Goal: Task Accomplishment & Management: Manage account settings

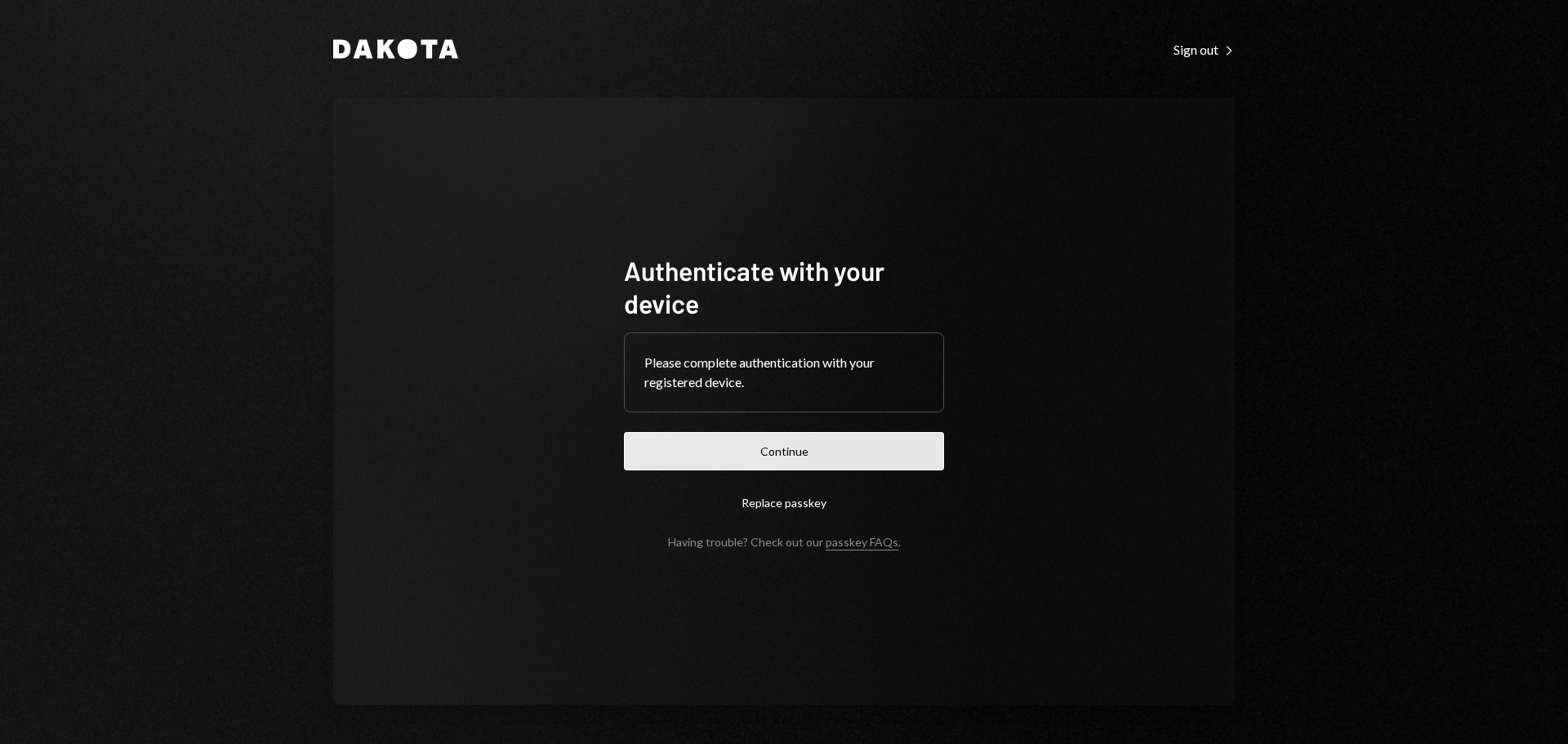
click at [815, 449] on button "Continue" at bounding box center [784, 450] width 320 height 38
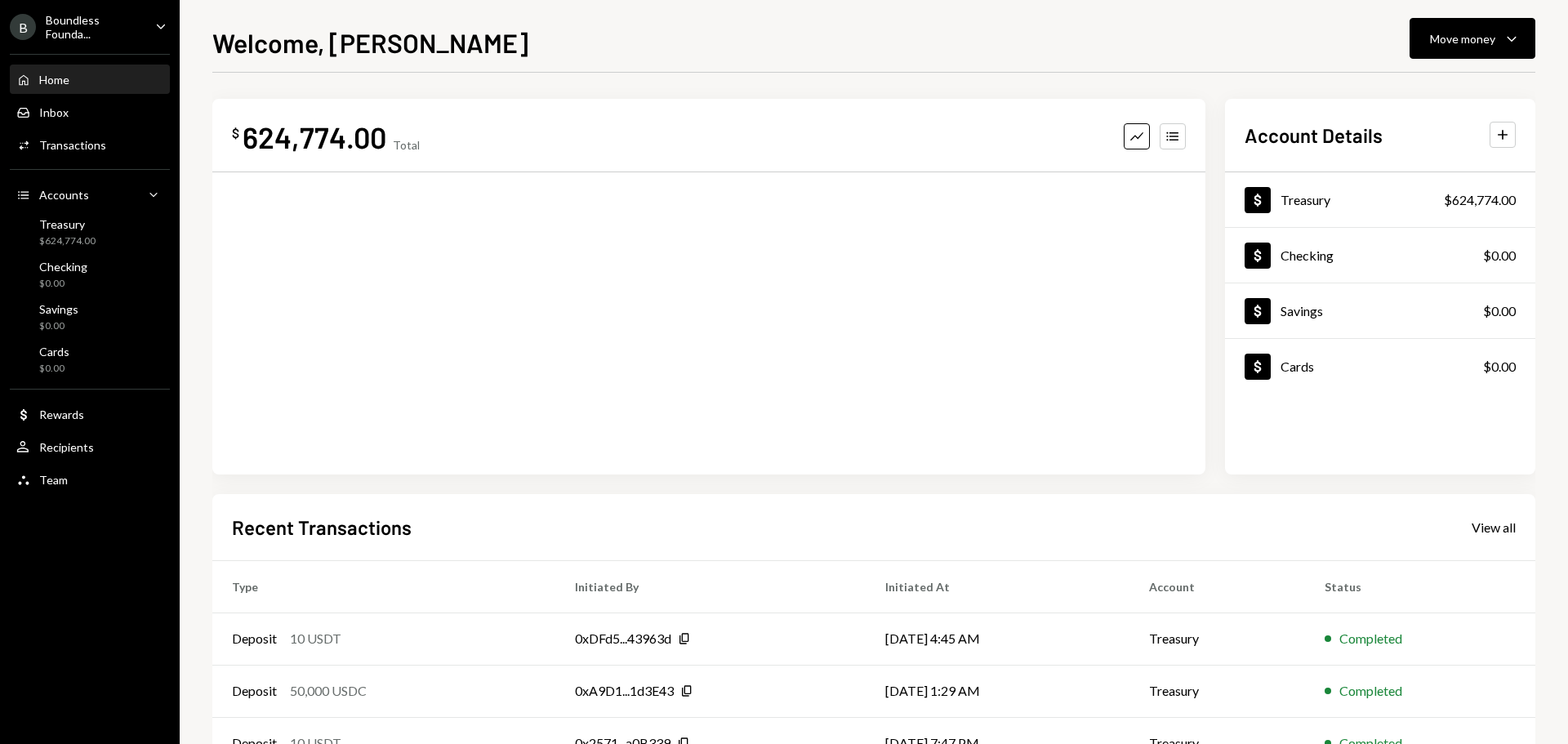
click at [101, 28] on div "Boundless Founda..." at bounding box center [94, 27] width 96 height 27
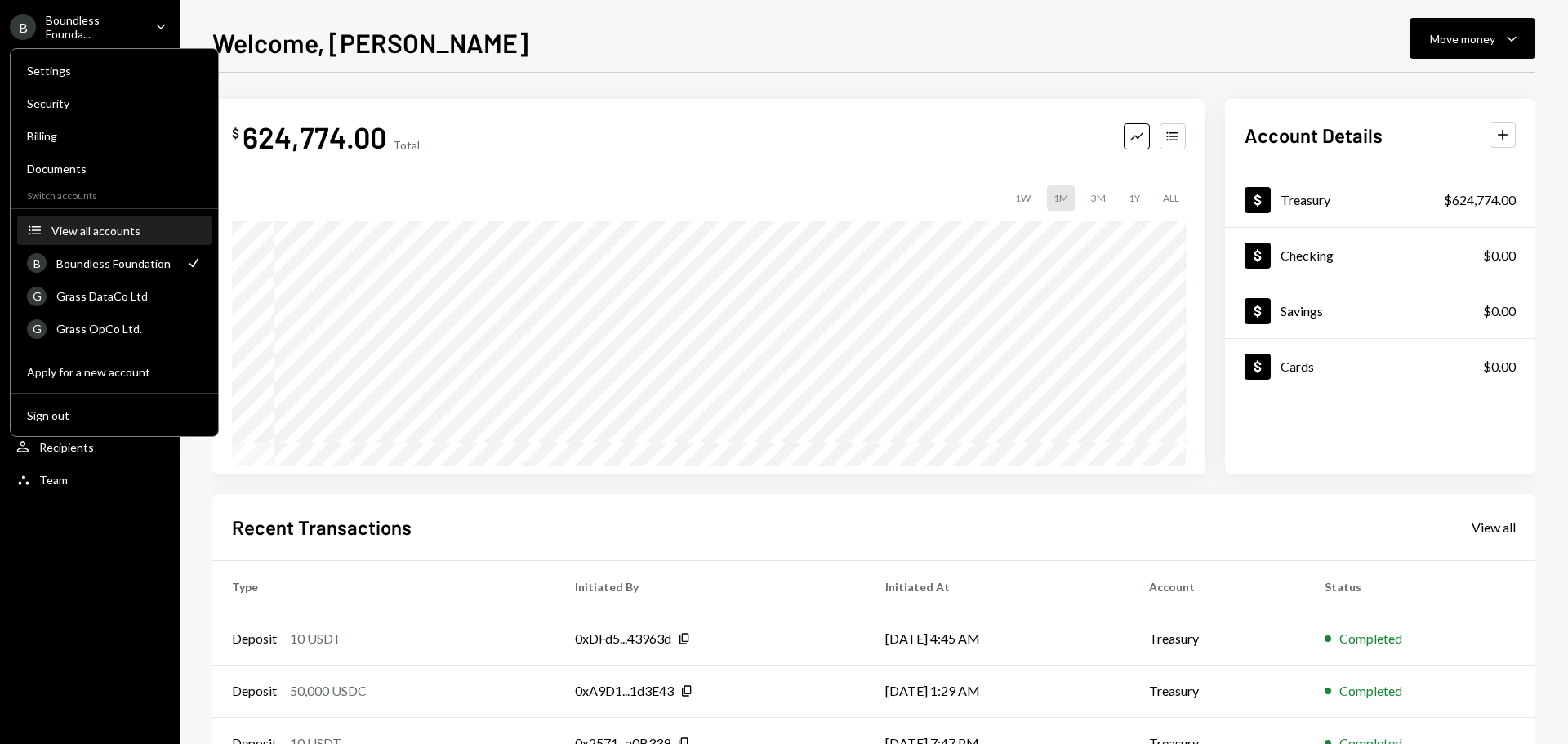
click at [131, 224] on div "View all accounts" at bounding box center [126, 231] width 150 height 14
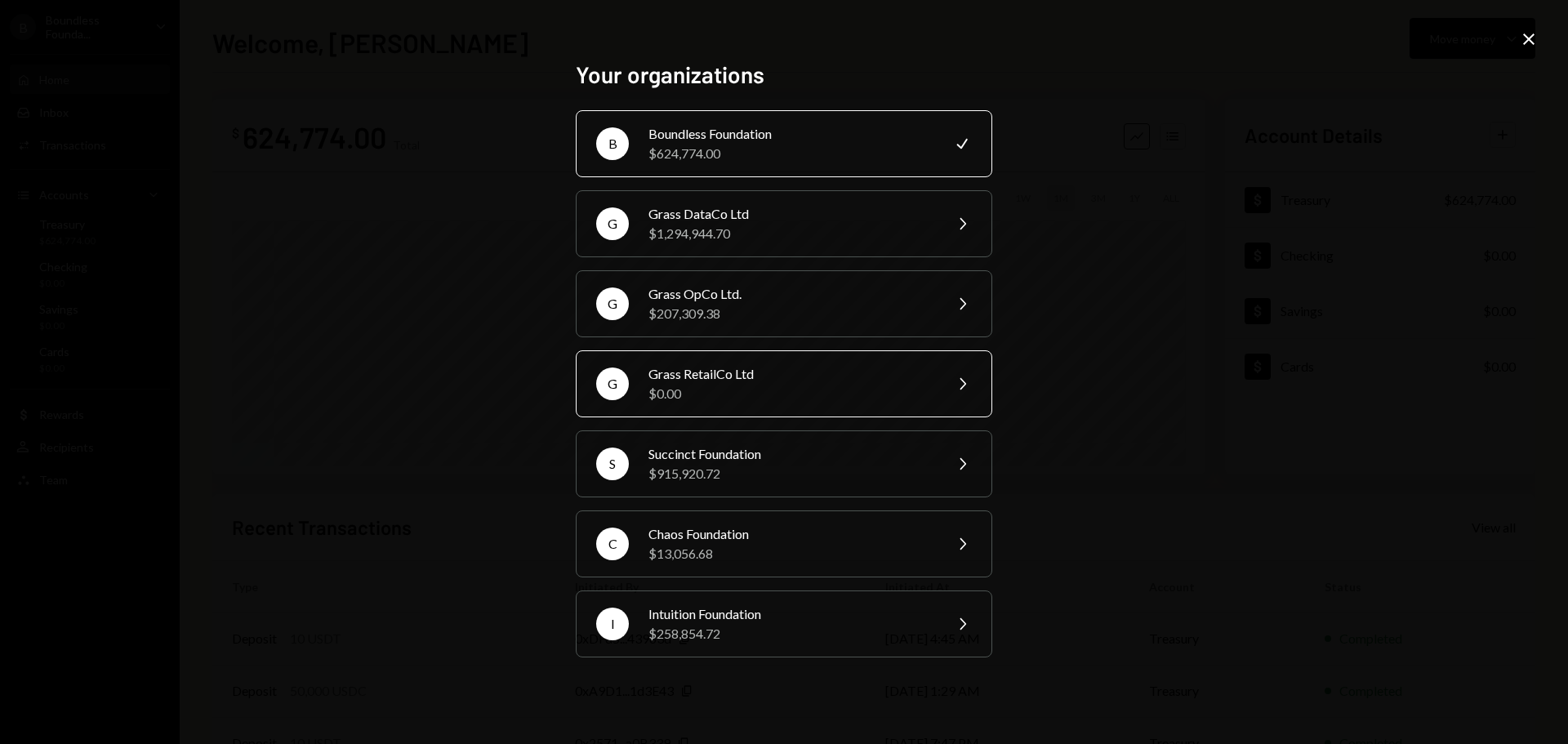
click at [700, 370] on div "Grass RetailCo Ltd" at bounding box center [790, 374] width 284 height 19
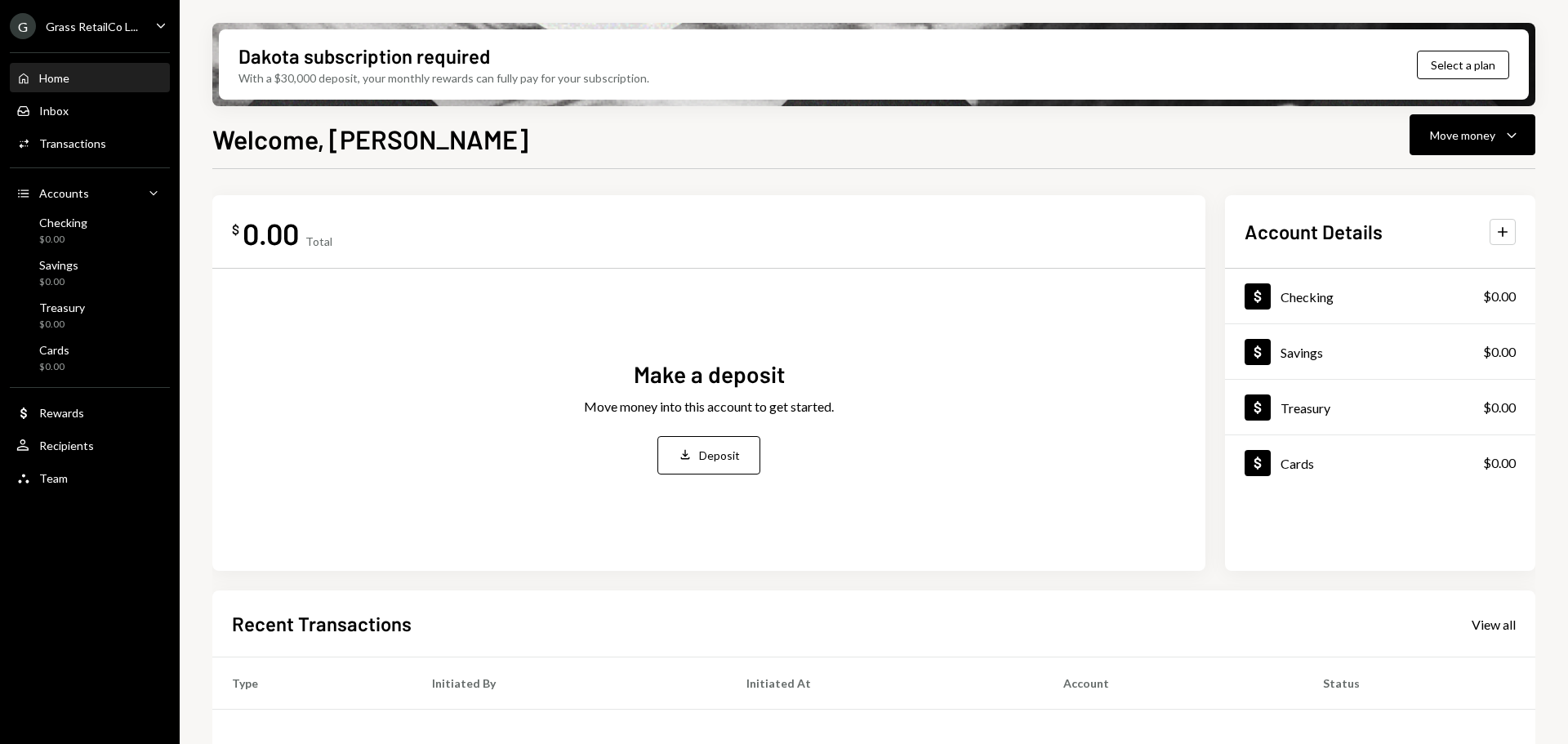
click at [90, 34] on div "G Grass RetailCo L..." at bounding box center [73, 27] width 128 height 27
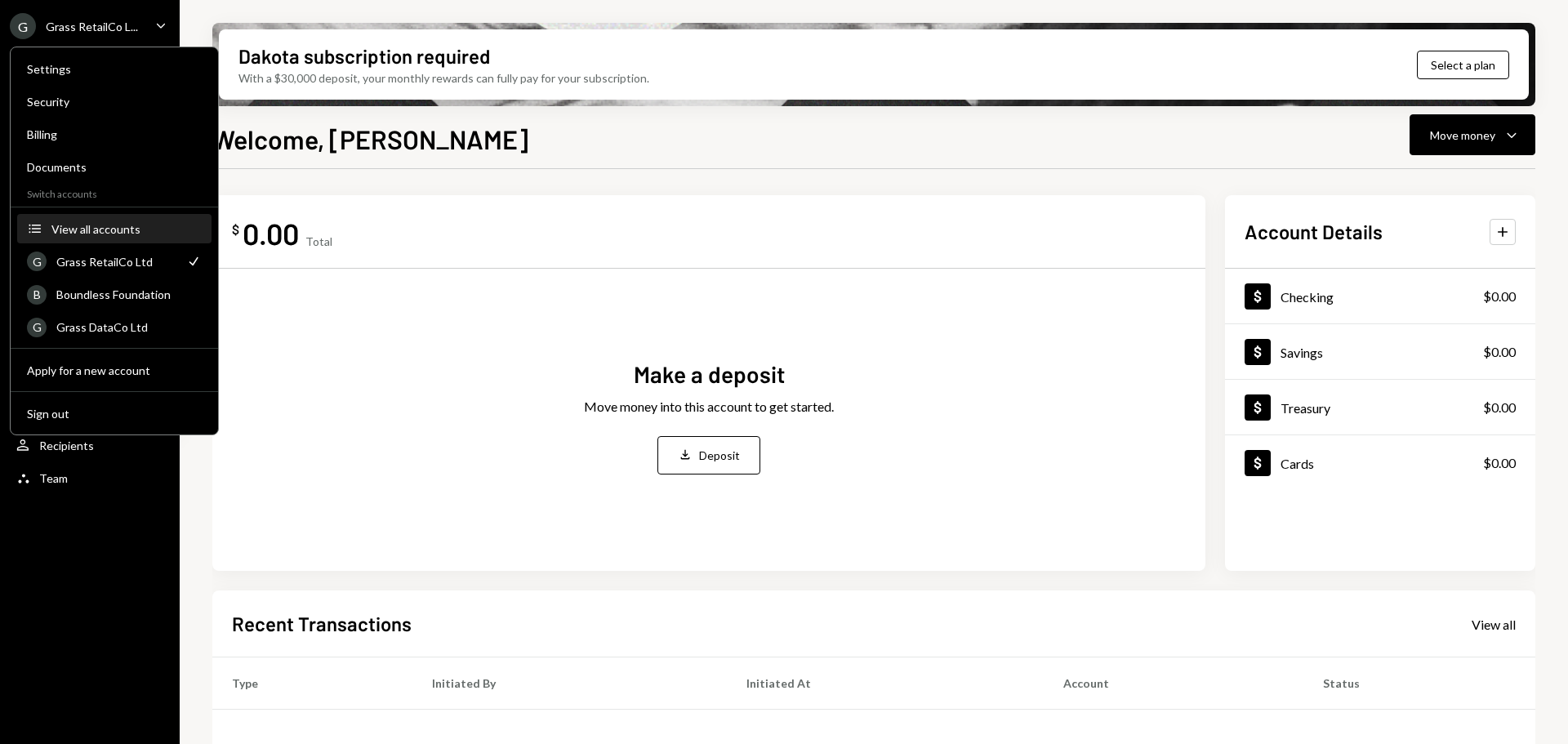
click at [93, 237] on button "Accounts View all accounts" at bounding box center [114, 229] width 195 height 29
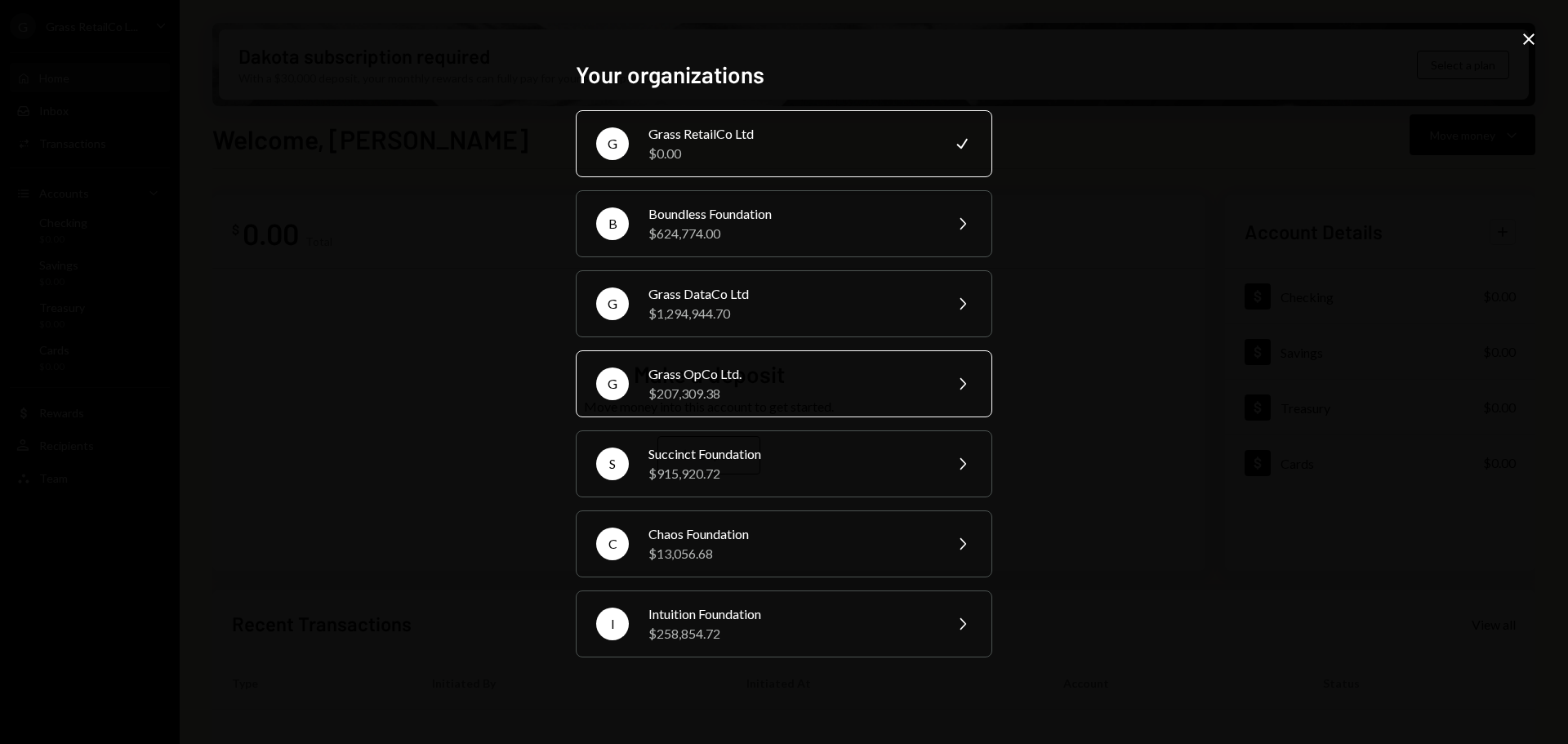
click at [729, 380] on div "Grass OpCo Ltd." at bounding box center [790, 374] width 284 height 19
